Goal: Task Accomplishment & Management: Manage account settings

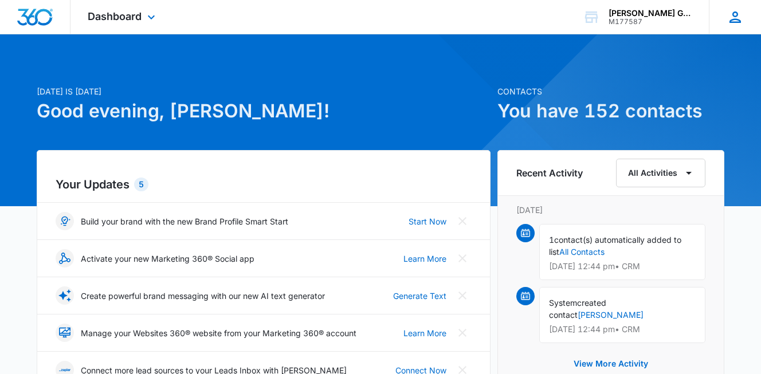
click at [730, 16] on icon at bounding box center [735, 17] width 17 height 17
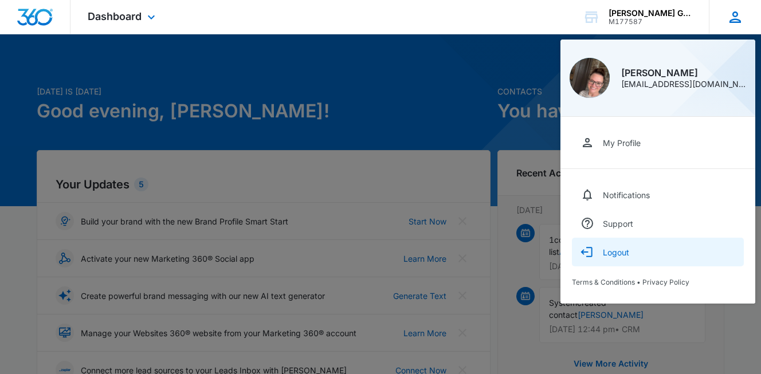
click at [619, 256] on div "Logout" at bounding box center [616, 253] width 26 height 10
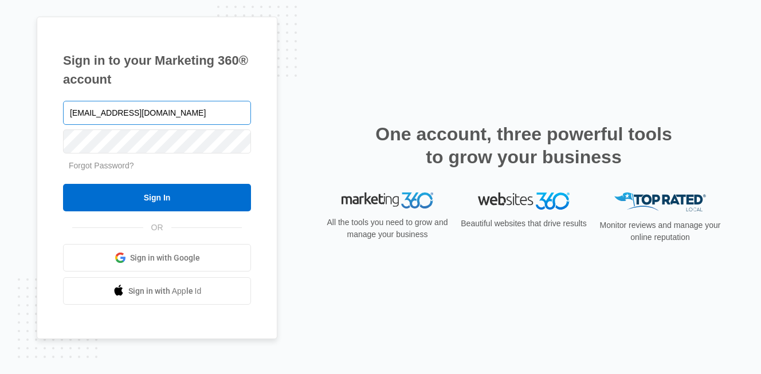
click at [211, 107] on input "[EMAIL_ADDRESS][DOMAIN_NAME]" at bounding box center [157, 113] width 188 height 24
type input "[EMAIL_ADDRESS][DOMAIN_NAME]"
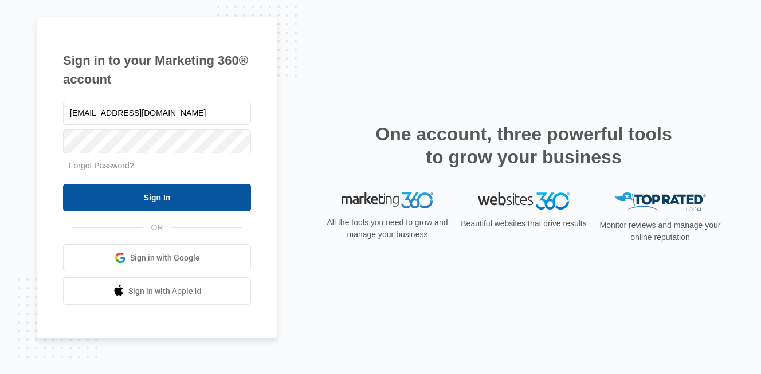
click at [168, 202] on input "Sign In" at bounding box center [157, 198] width 188 height 28
